Goal: Find specific page/section: Find specific page/section

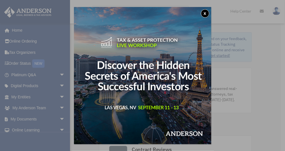
click at [204, 13] on button "x" at bounding box center [205, 13] width 8 height 8
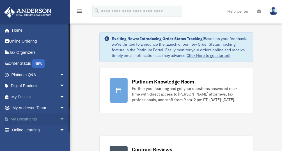
click at [22, 118] on link "My Documents arrow_drop_down" at bounding box center [39, 119] width 70 height 11
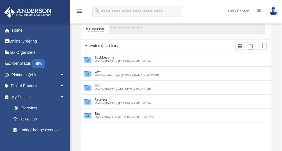
scroll to position [33, 0]
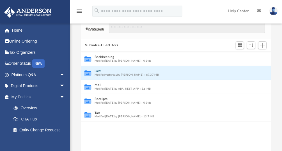
click at [95, 71] on button "Law" at bounding box center [172, 71] width 156 height 4
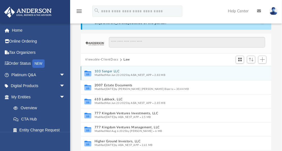
scroll to position [0, 0]
